Goal: Transaction & Acquisition: Purchase product/service

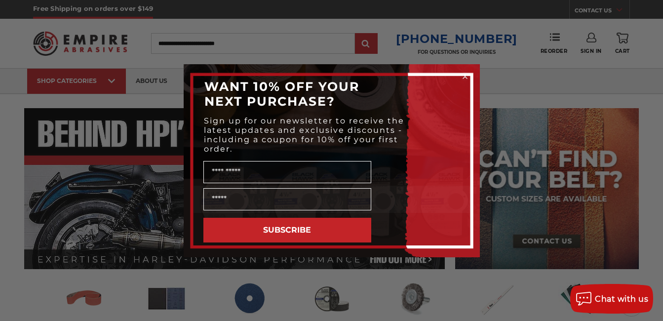
drag, startPoint x: 466, startPoint y: 76, endPoint x: 443, endPoint y: 75, distance: 22.7
click at [465, 76] on icon "Close dialog" at bounding box center [465, 77] width 10 height 10
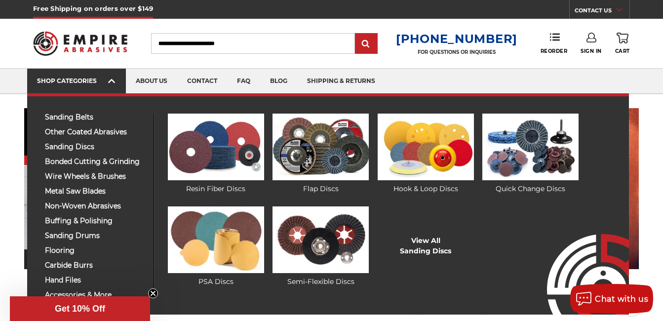
click at [104, 81] on div "SHOP CATEGORIES" at bounding box center [76, 80] width 79 height 7
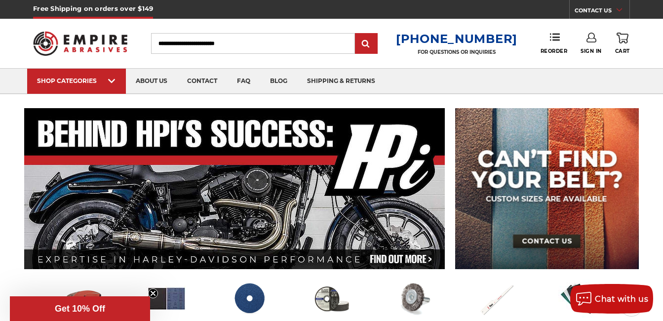
scroll to position [247, 0]
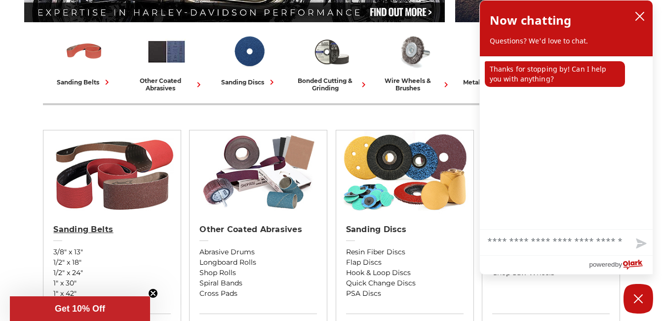
click at [99, 229] on h2 "Sanding Belts" at bounding box center [111, 229] width 117 height 10
click at [641, 16] on icon "close chatbox" at bounding box center [639, 16] width 10 height 10
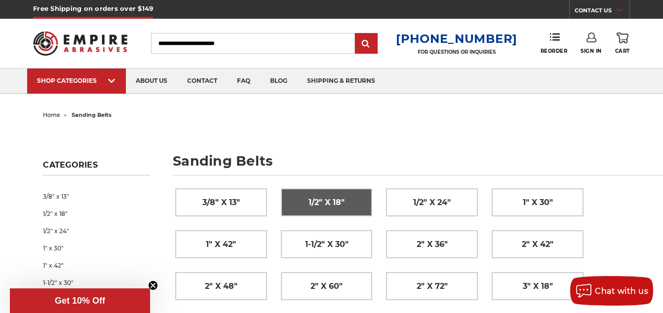
click at [326, 205] on span "1/2" x 18"" at bounding box center [326, 202] width 36 height 17
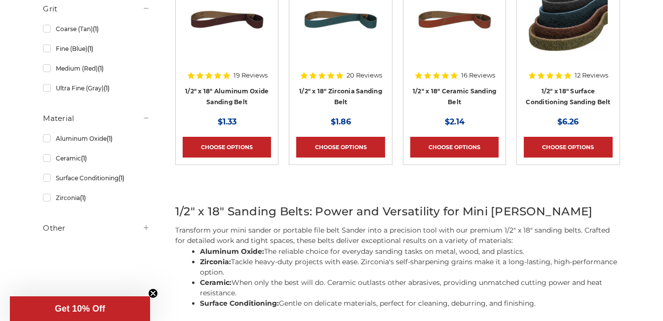
click at [577, 96] on h4 "1/2" x 18" Surface Conditioning Sanding Belt" at bounding box center [567, 99] width 88 height 28
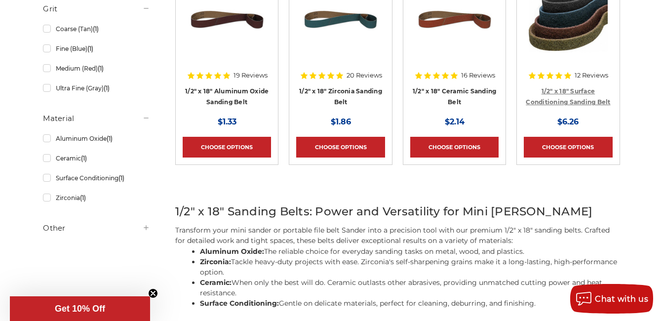
click at [578, 99] on link "1/2" x 18" Surface Conditioning Sanding Belt" at bounding box center [567, 96] width 84 height 19
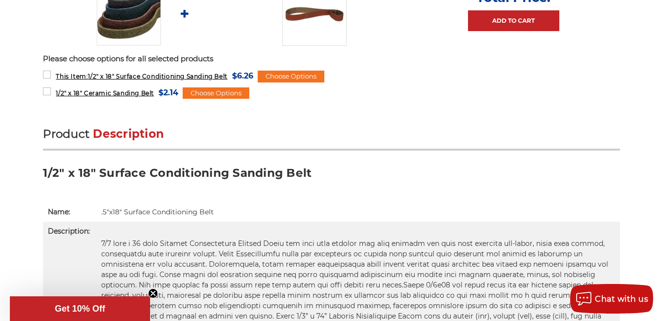
scroll to position [254, 0]
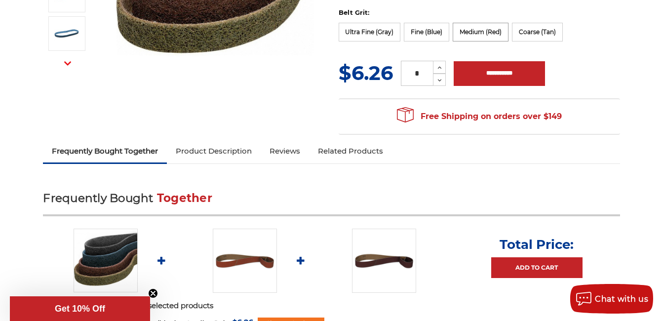
click at [487, 35] on label "Medium (Red)" at bounding box center [480, 32] width 56 height 19
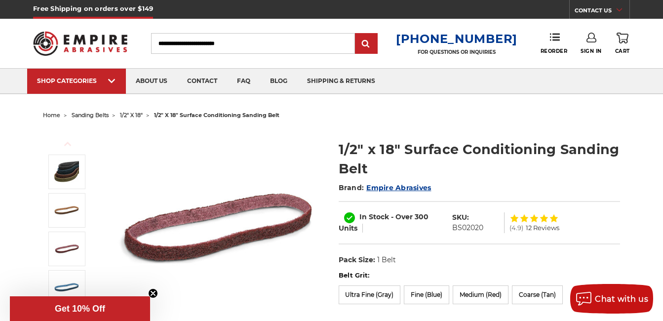
scroll to position [247, 0]
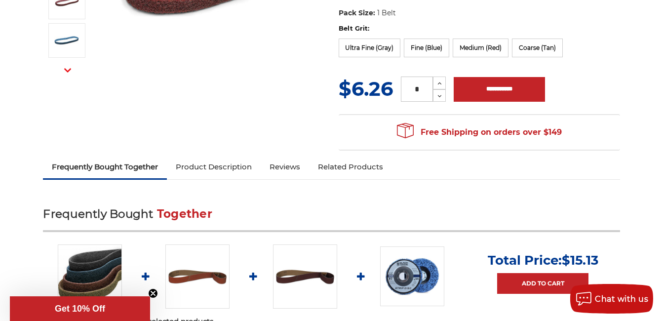
drag, startPoint x: 428, startPoint y: 87, endPoint x: 411, endPoint y: 87, distance: 16.3
click at [411, 87] on input "*" at bounding box center [417, 88] width 32 height 25
type input "**"
click at [487, 88] on input "**********" at bounding box center [498, 89] width 91 height 25
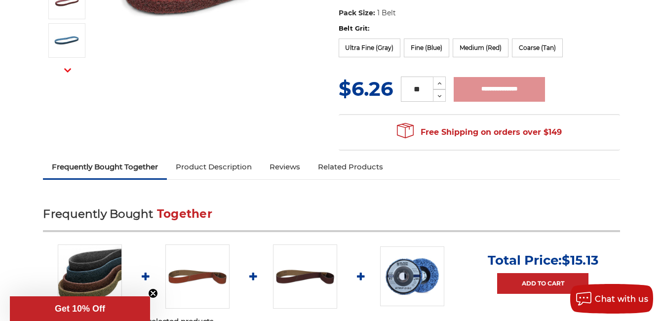
type input "**********"
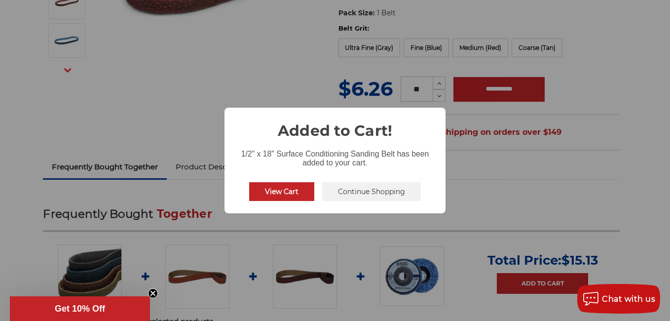
click at [297, 193] on button "View Cart" at bounding box center [281, 191] width 65 height 19
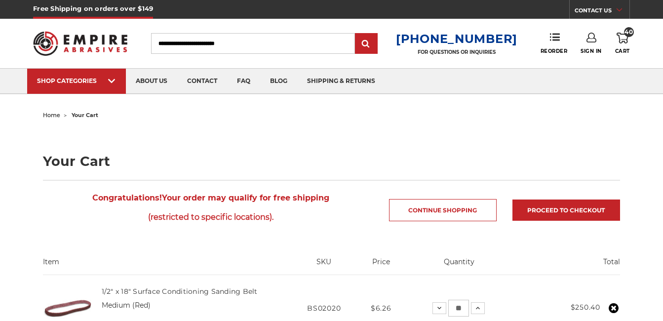
scroll to position [247, 0]
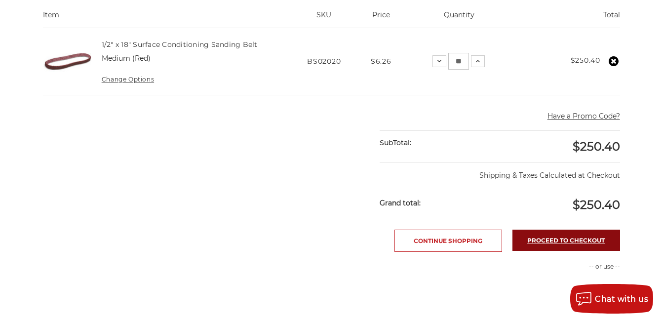
click at [573, 238] on link "Proceed to checkout" at bounding box center [566, 239] width 108 height 21
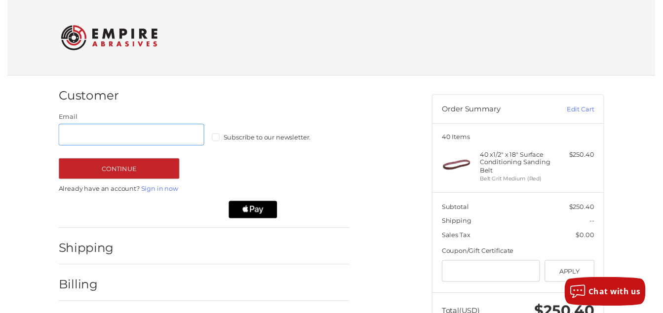
scroll to position [13, 0]
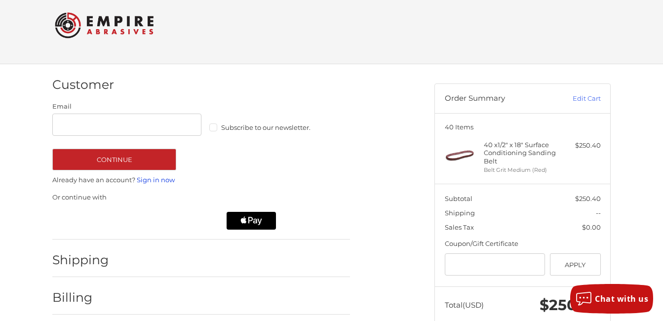
click at [158, 181] on link "Sign in now" at bounding box center [156, 180] width 38 height 8
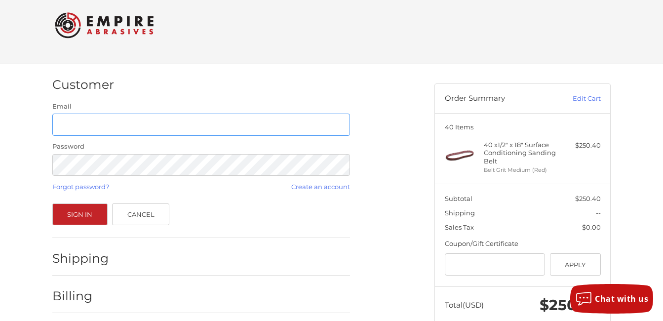
click at [107, 120] on input "Email" at bounding box center [201, 124] width 298 height 22
type input "**********"
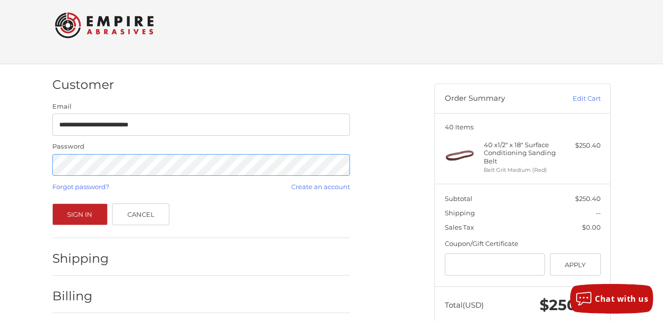
click at [52, 203] on button "Sign In" at bounding box center [79, 214] width 55 height 22
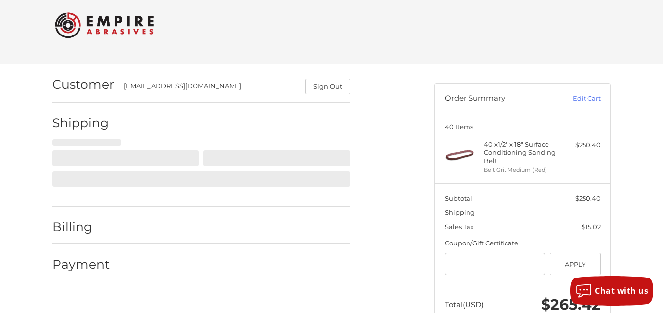
select select "**"
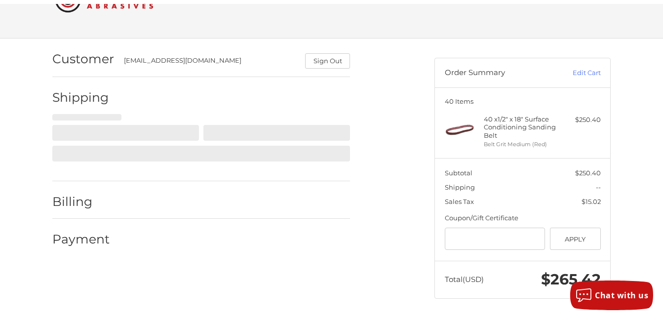
scroll to position [43, 0]
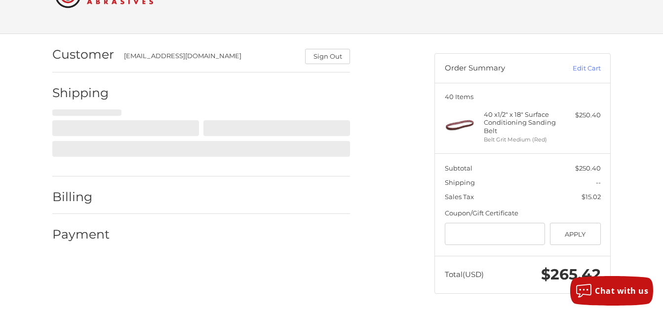
select select "**"
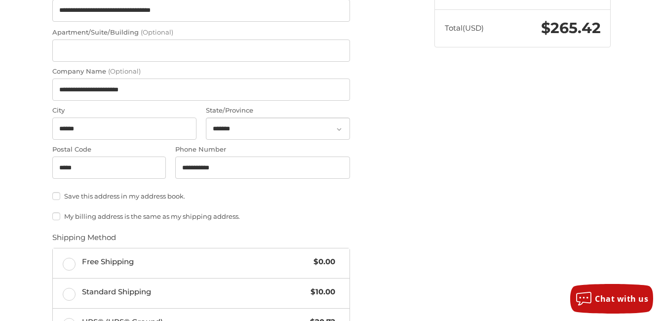
scroll to position [537, 0]
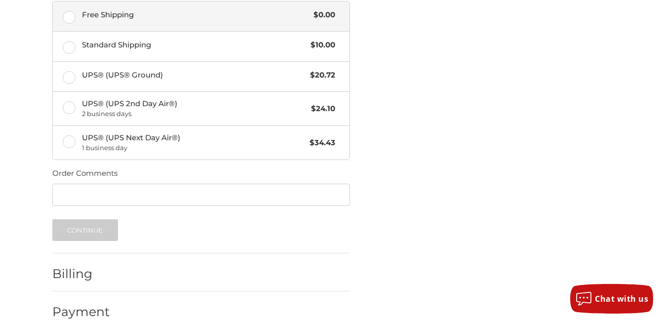
click at [72, 17] on label "Free Shipping $0.00" at bounding box center [201, 16] width 297 height 30
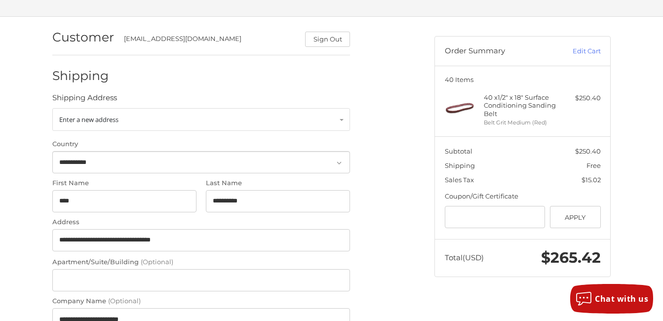
scroll to position [554, 0]
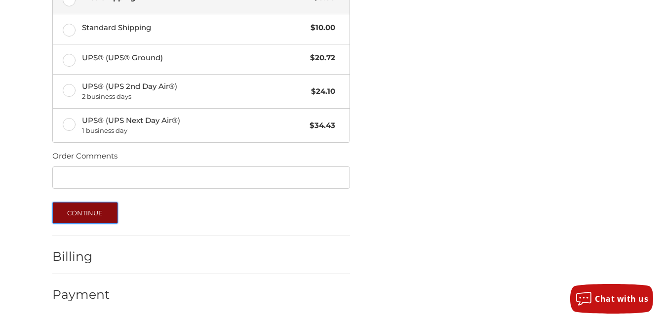
click at [96, 213] on button "Continue" at bounding box center [85, 213] width 66 height 22
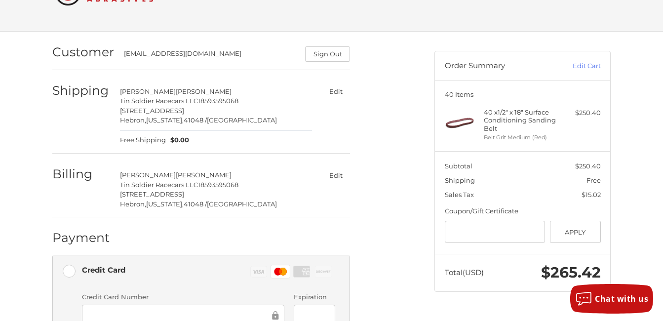
scroll to position [293, 0]
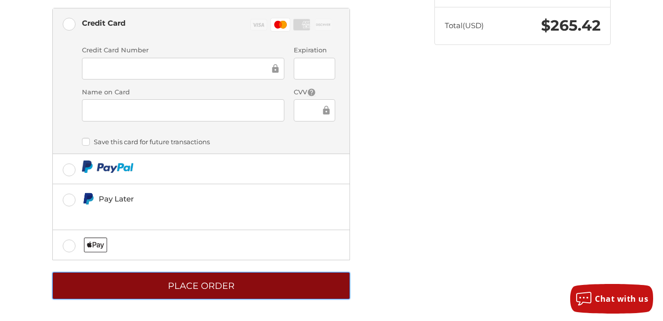
click at [248, 285] on button "Place Order" at bounding box center [201, 285] width 298 height 27
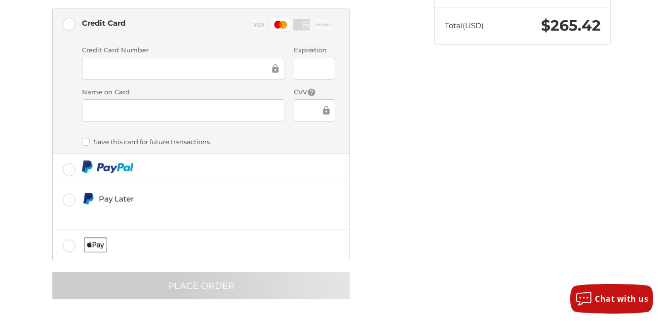
scroll to position [32, 0]
